Goal: Information Seeking & Learning: Learn about a topic

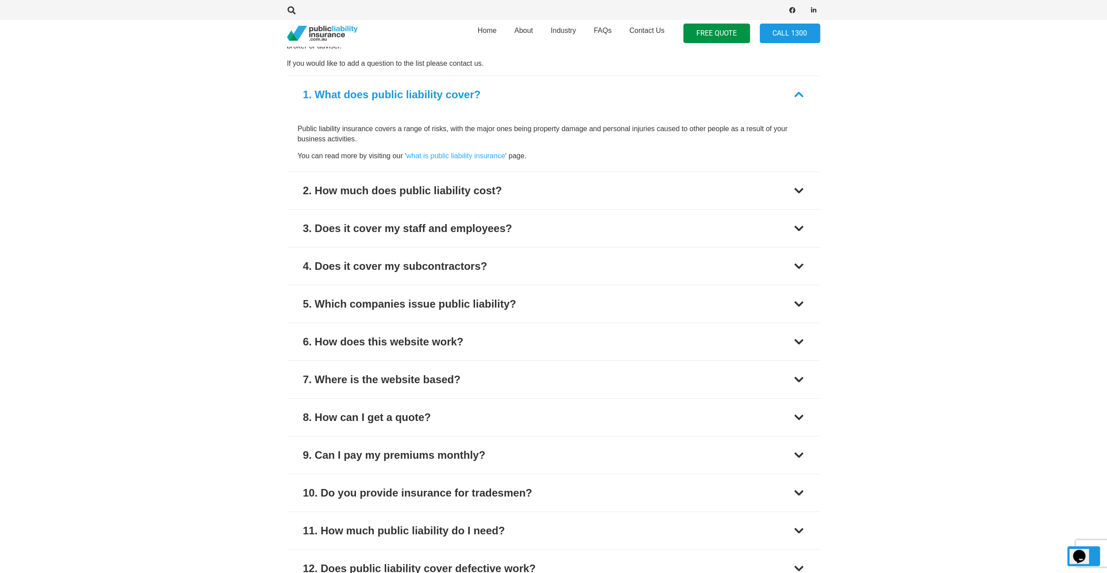
scroll to position [693, 0]
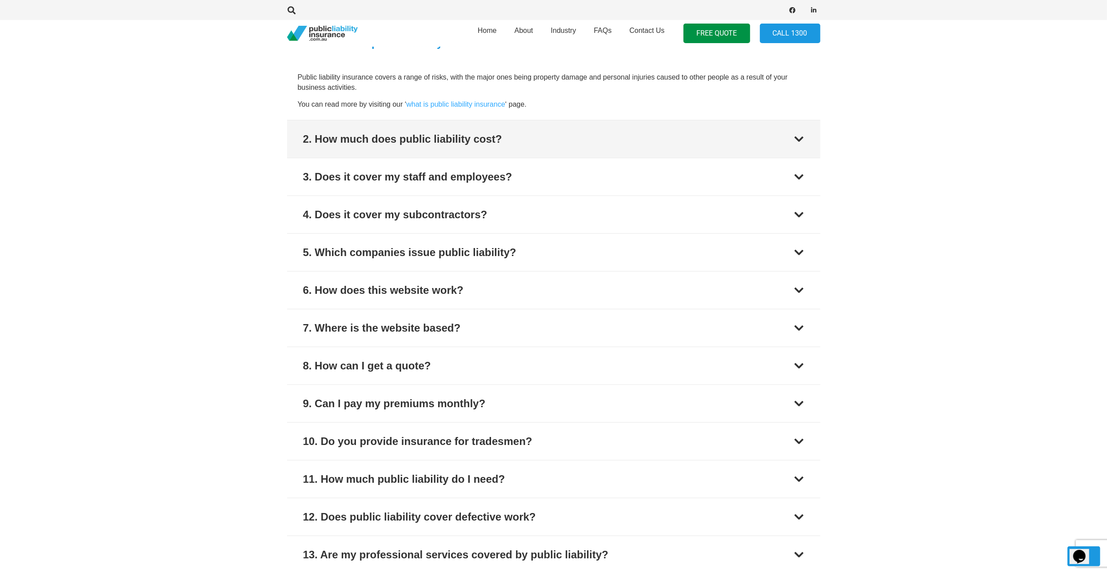
click at [804, 136] on div at bounding box center [799, 139] width 11 height 11
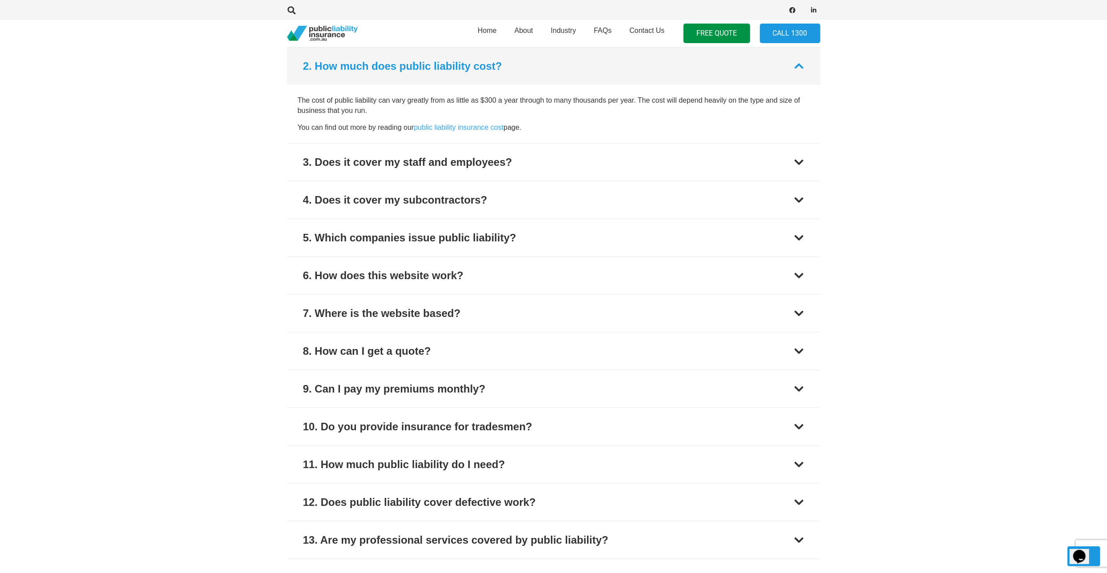
scroll to position [709, 0]
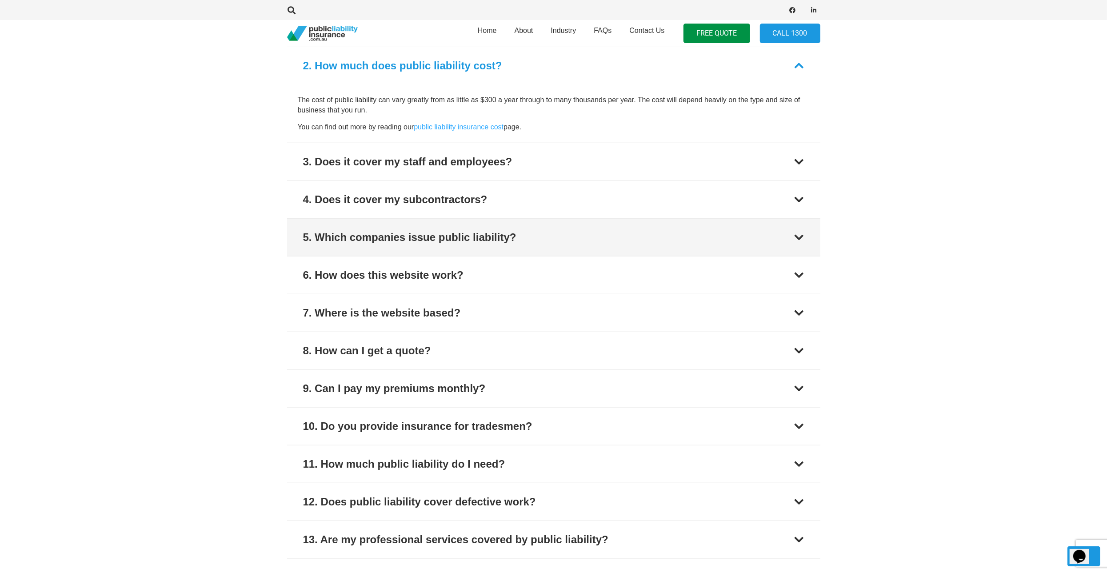
click at [799, 238] on div at bounding box center [799, 237] width 11 height 11
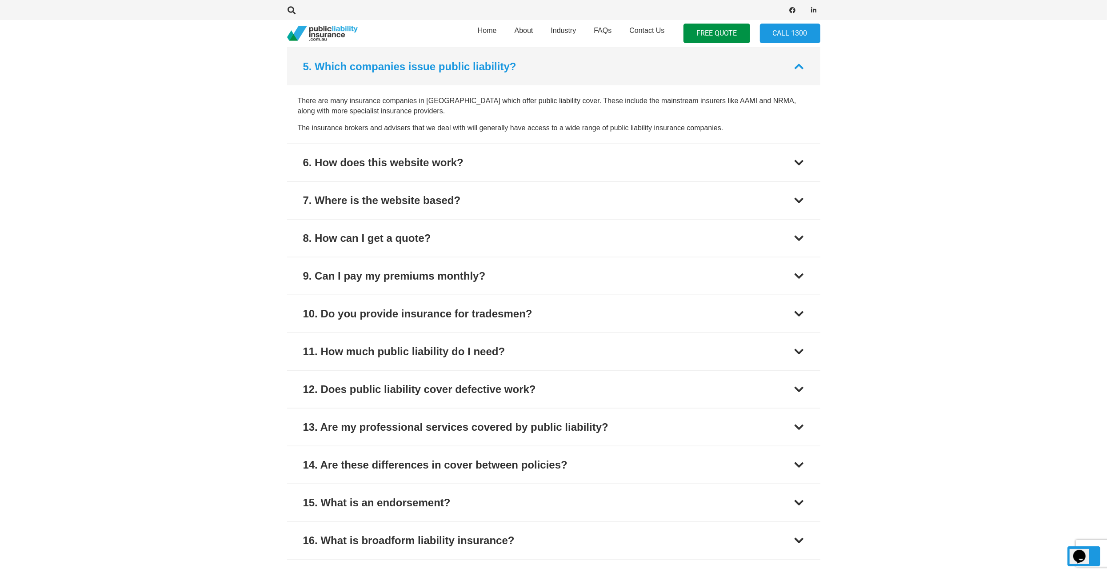
scroll to position [822, 0]
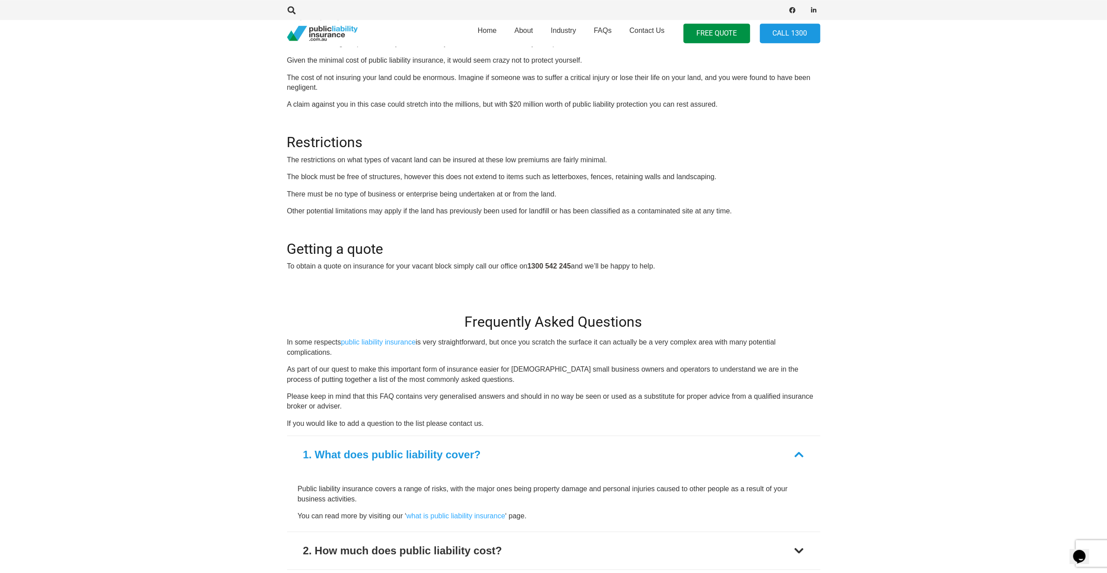
scroll to position [324, 0]
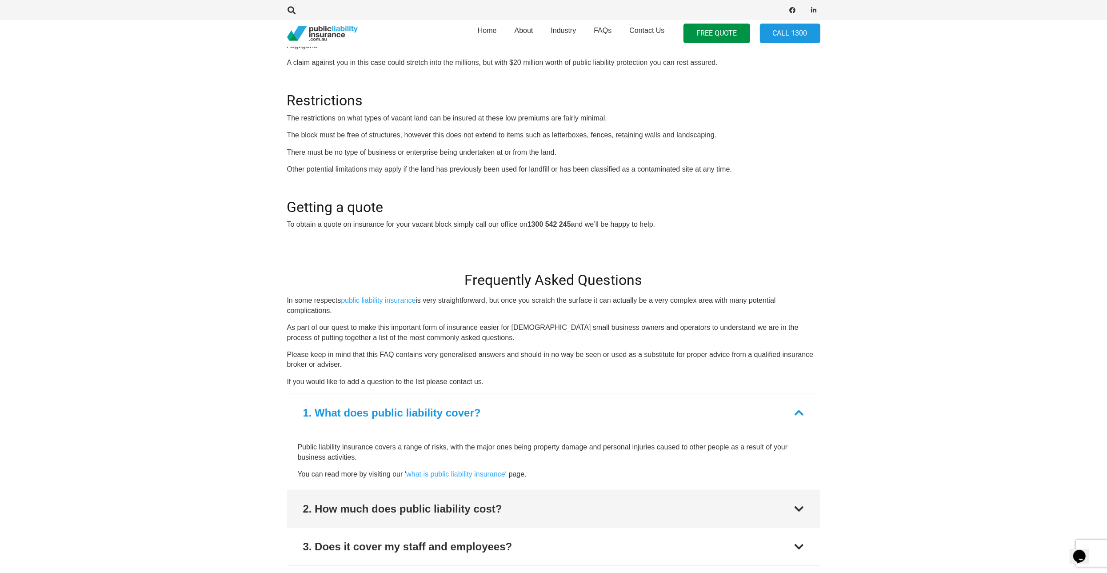
click at [798, 509] on div at bounding box center [799, 509] width 11 height 11
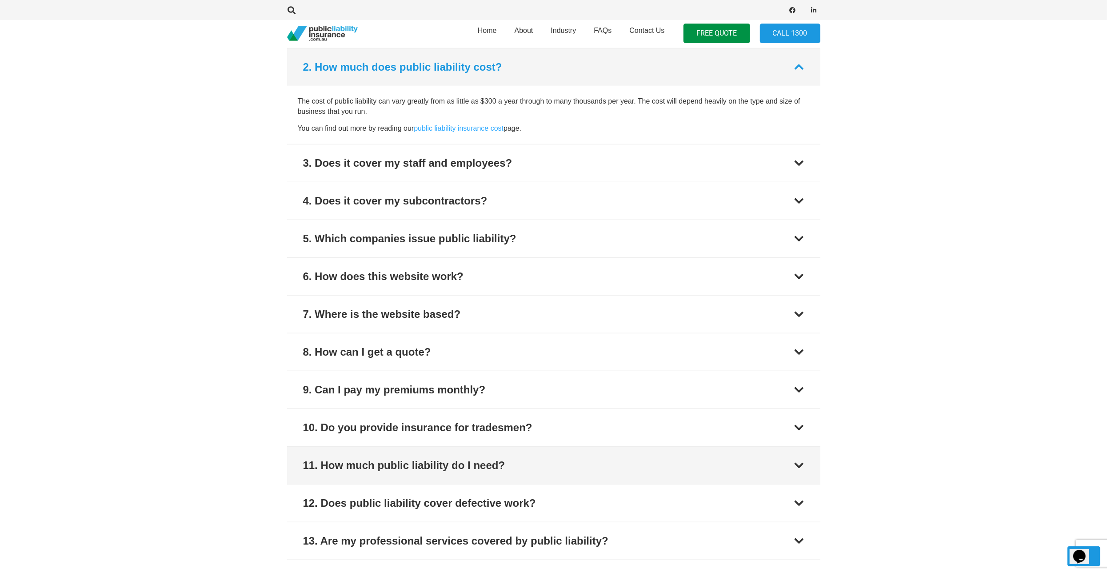
scroll to position [709, 0]
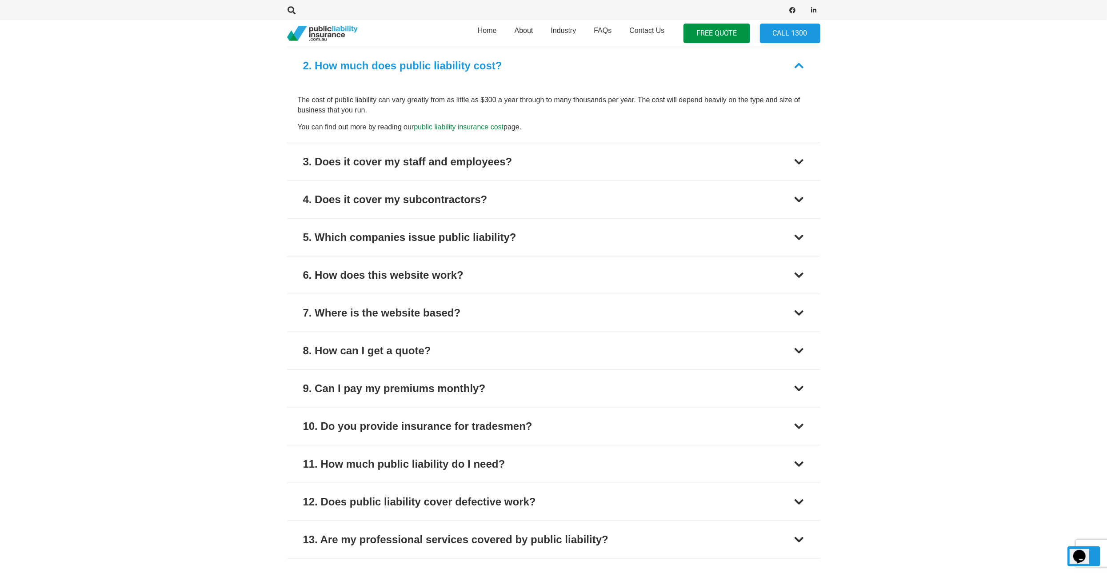
click at [462, 125] on link "public liability insurance cost" at bounding box center [459, 127] width 90 height 8
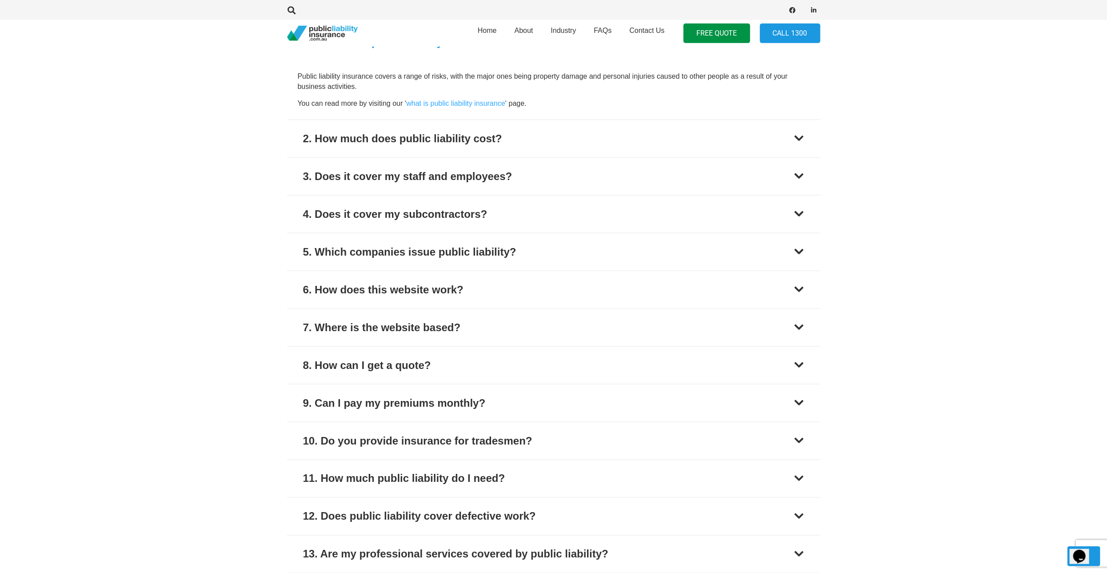
scroll to position [1294, 0]
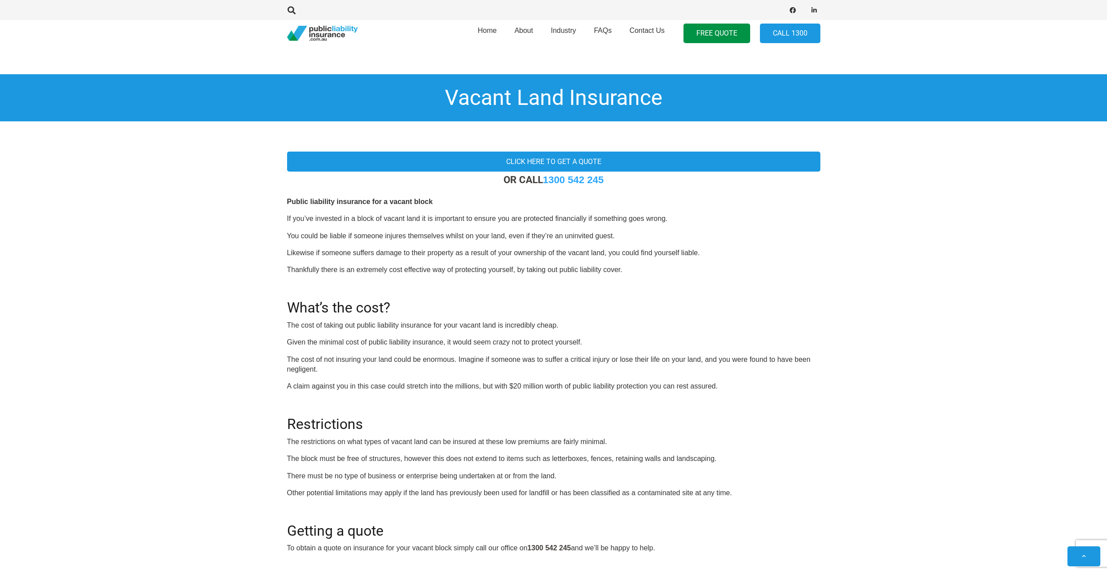
scroll to position [709, 0]
